Goal: Information Seeking & Learning: Learn about a topic

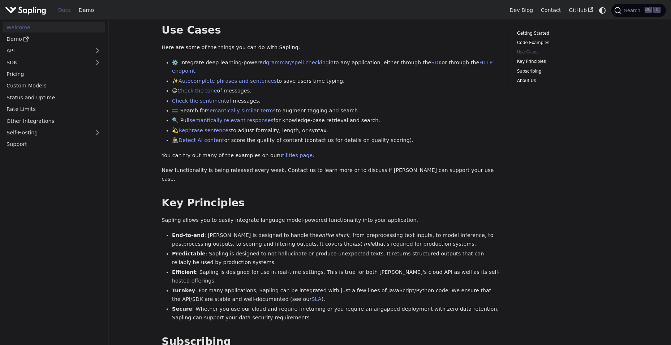
scroll to position [288, 0]
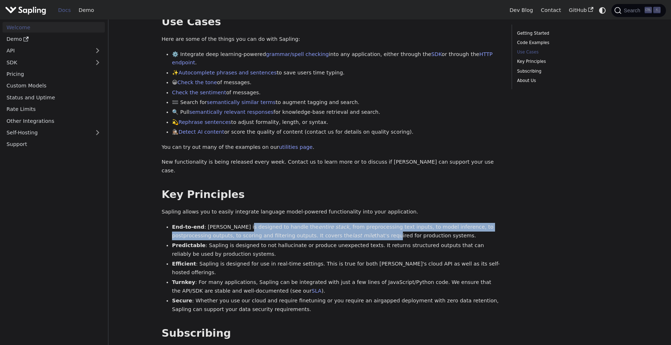
drag, startPoint x: 284, startPoint y: 211, endPoint x: 348, endPoint y: 216, distance: 64.5
click at [348, 223] on li "End-to-end : [PERSON_NAME] is designed to handle the entire stack , from prepro…" at bounding box center [336, 231] width 329 height 17
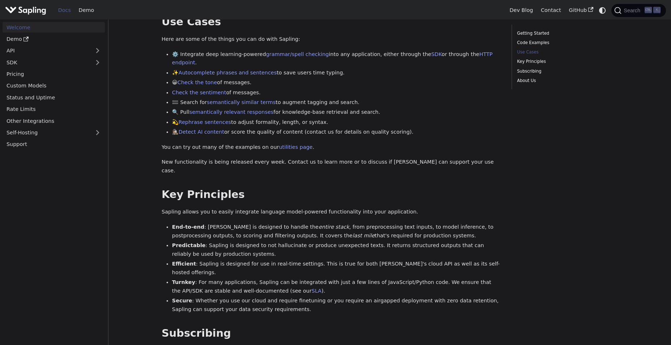
scroll to position [412, 0]
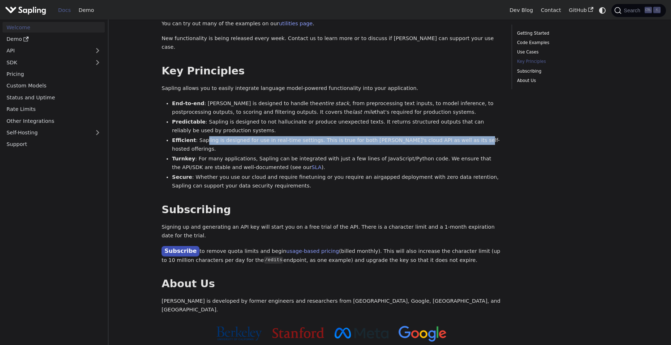
drag, startPoint x: 205, startPoint y: 123, endPoint x: 467, endPoint y: 125, distance: 261.9
click at [467, 136] on li "Efficient : [PERSON_NAME] is designed for use in real-time settings. This is tr…" at bounding box center [336, 144] width 329 height 17
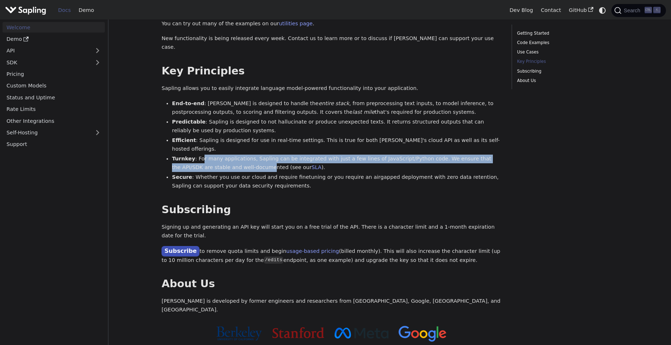
drag, startPoint x: 202, startPoint y: 133, endPoint x: 252, endPoint y: 142, distance: 50.2
click at [252, 155] on li "Turnkey : For many applications, Sapling can be integrated with just a few line…" at bounding box center [336, 163] width 329 height 17
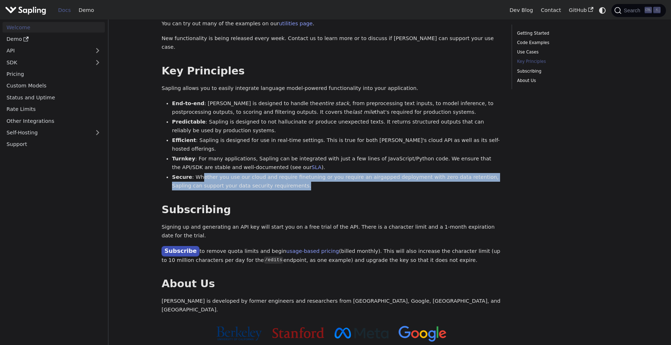
drag, startPoint x: 200, startPoint y: 152, endPoint x: 266, endPoint y: 167, distance: 67.9
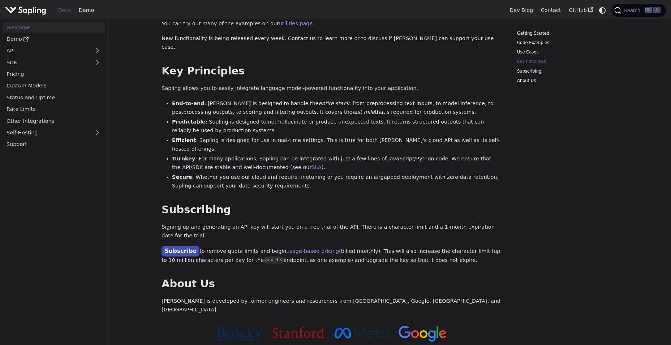
click at [18, 48] on link "API" at bounding box center [47, 51] width 88 height 10
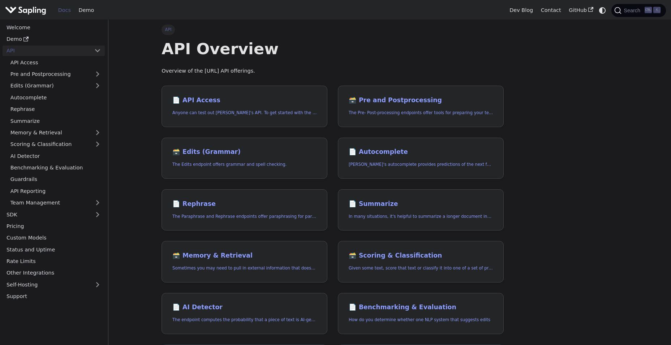
click at [34, 54] on link "API" at bounding box center [47, 51] width 88 height 10
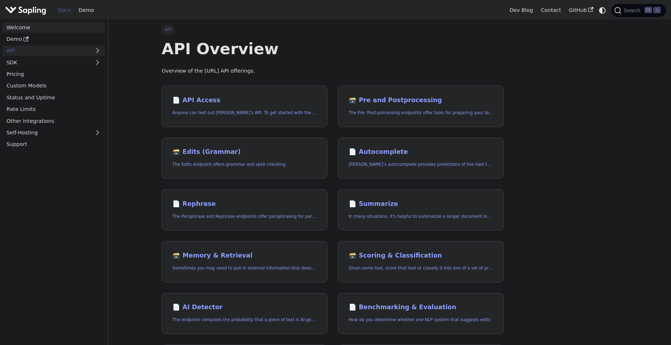
click at [29, 29] on link "Welcome" at bounding box center [54, 27] width 102 height 10
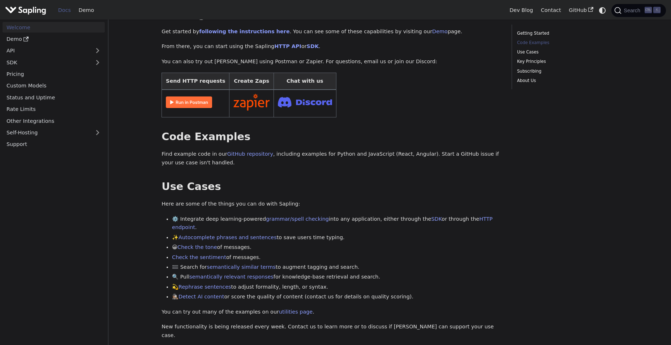
scroll to position [206, 0]
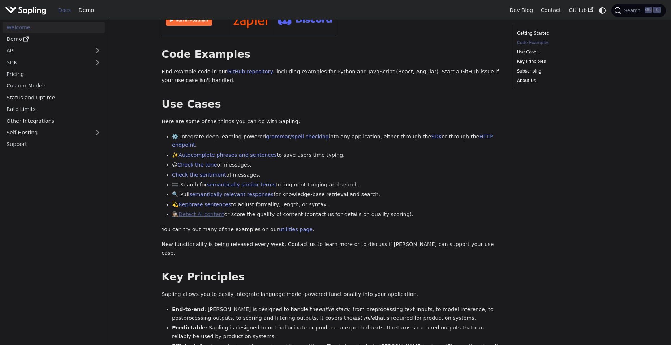
click at [183, 211] on link "Detect AI content" at bounding box center [201, 214] width 46 height 6
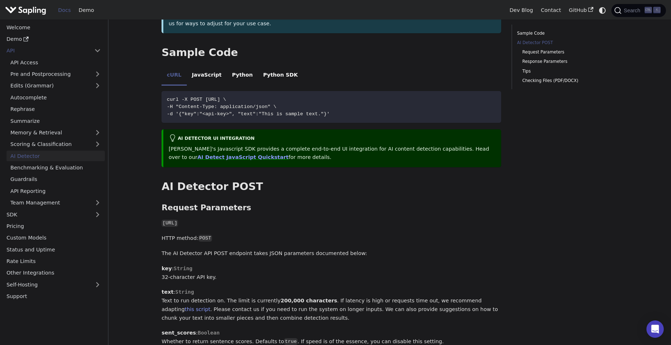
scroll to position [247, 0]
